Goal: Complete application form

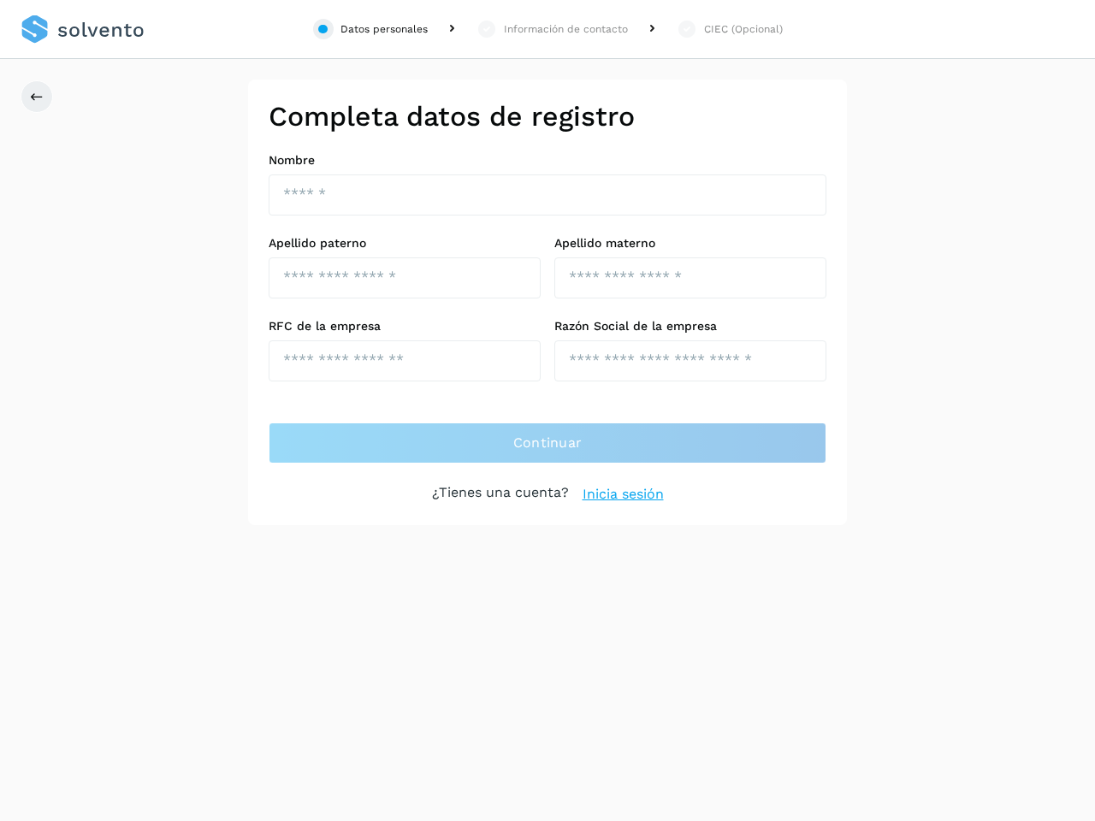
click at [370, 29] on div "Datos personales" at bounding box center [383, 28] width 87 height 15
click at [552, 29] on div "Información de contacto" at bounding box center [566, 28] width 124 height 15
click at [729, 29] on div "CIEC (Opcional)" at bounding box center [743, 28] width 79 height 15
click at [37, 97] on icon at bounding box center [37, 97] width 14 height 14
